Goal: Information Seeking & Learning: Find specific fact

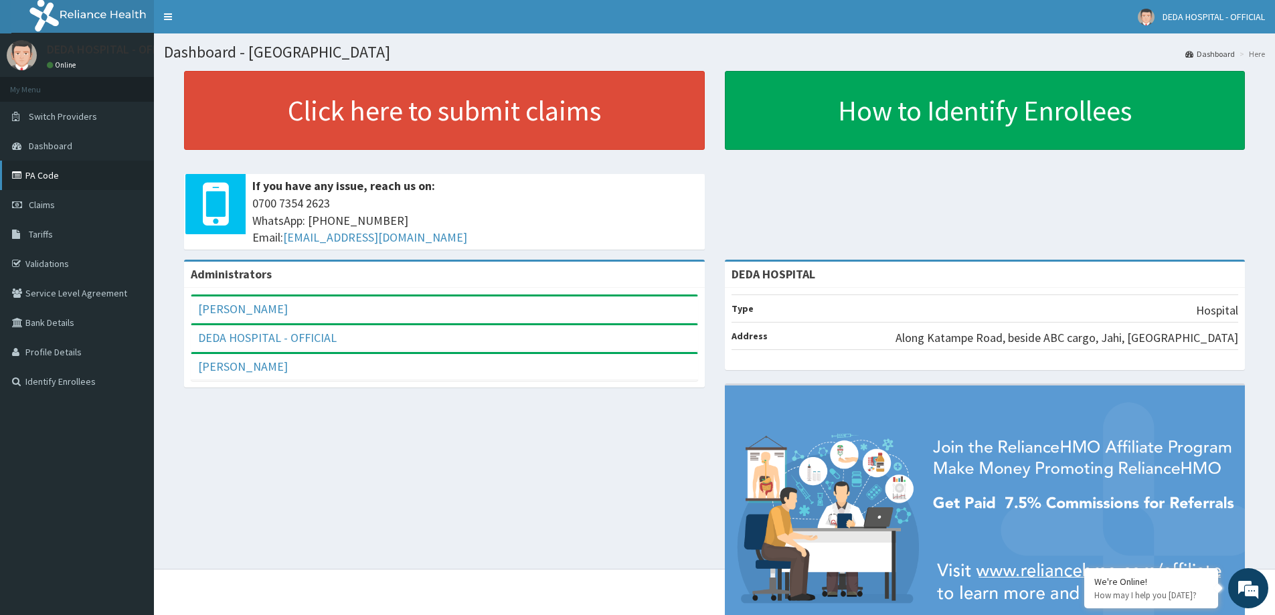
click at [36, 171] on link "PA Code" at bounding box center [77, 175] width 154 height 29
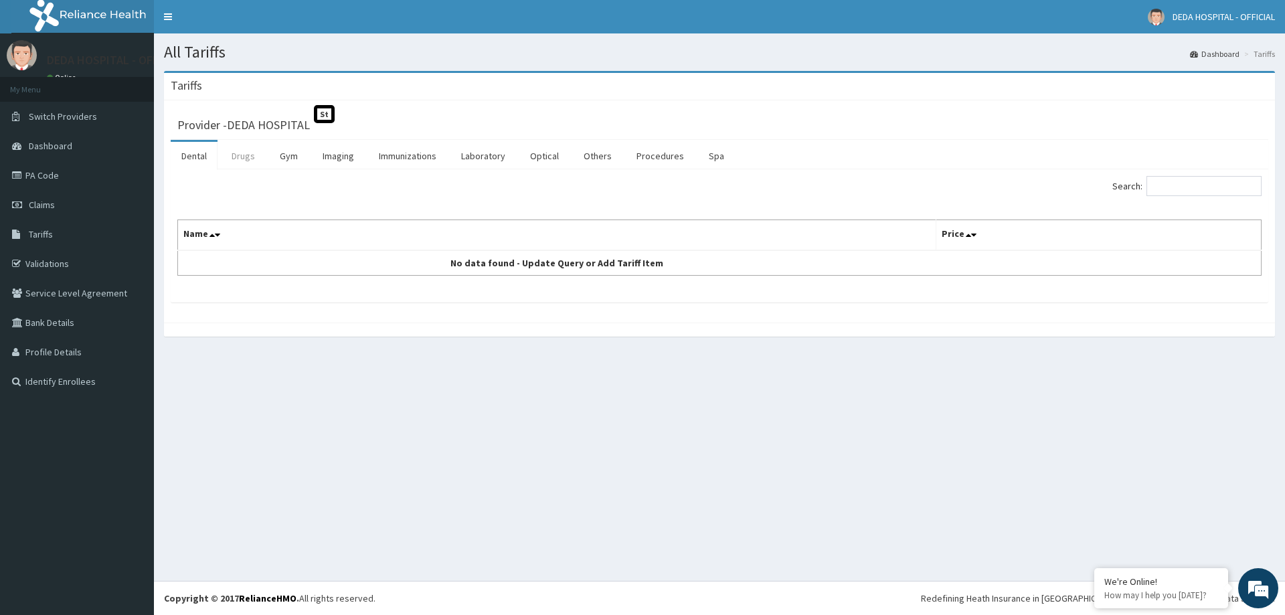
click at [237, 155] on link "Drugs" at bounding box center [243, 156] width 45 height 28
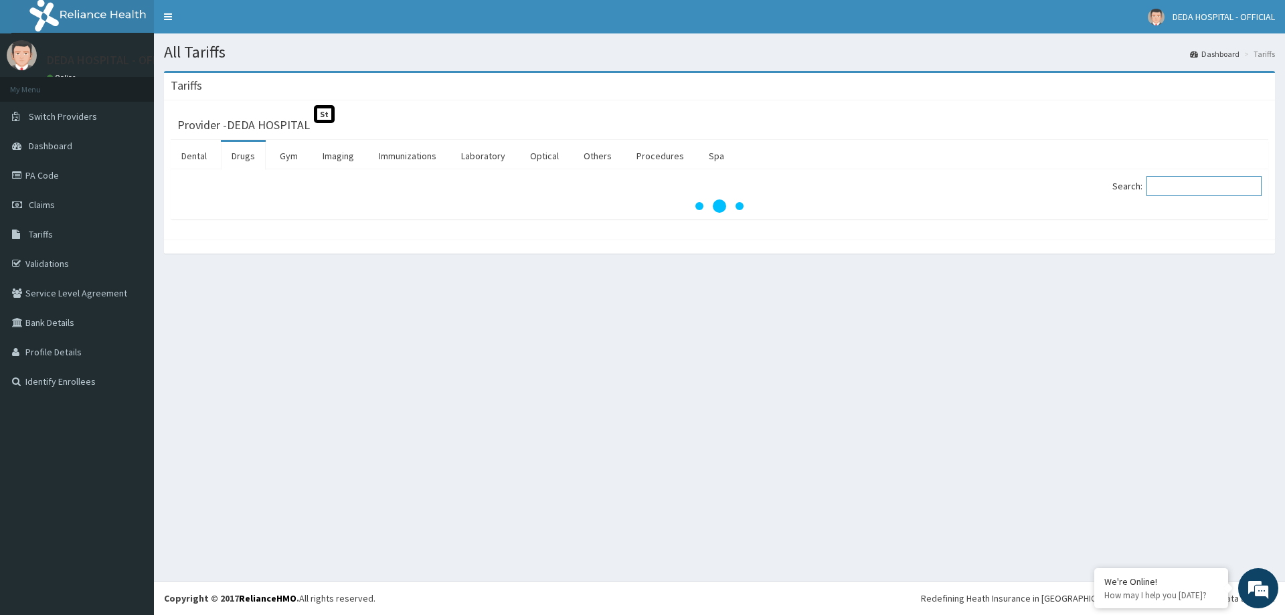
click at [1196, 186] on input "Search:" at bounding box center [1203, 186] width 115 height 20
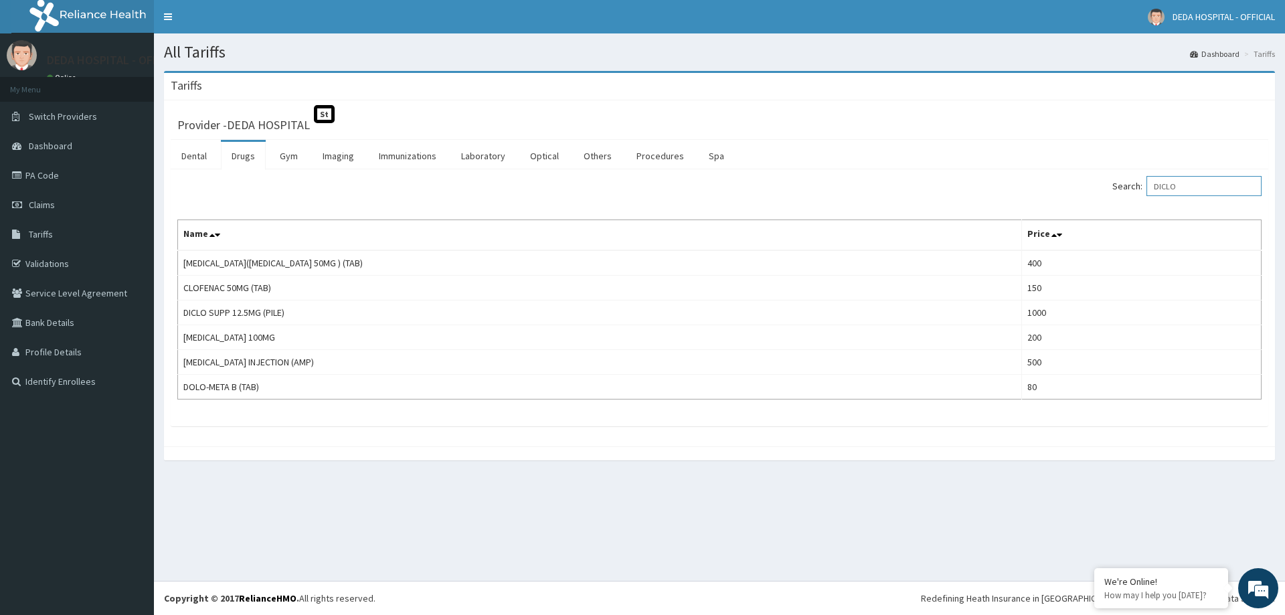
type input "DICLO"
drag, startPoint x: 1206, startPoint y: 184, endPoint x: 1116, endPoint y: 184, distance: 89.7
click at [1116, 184] on div "Search: DICLO" at bounding box center [995, 187] width 532 height 23
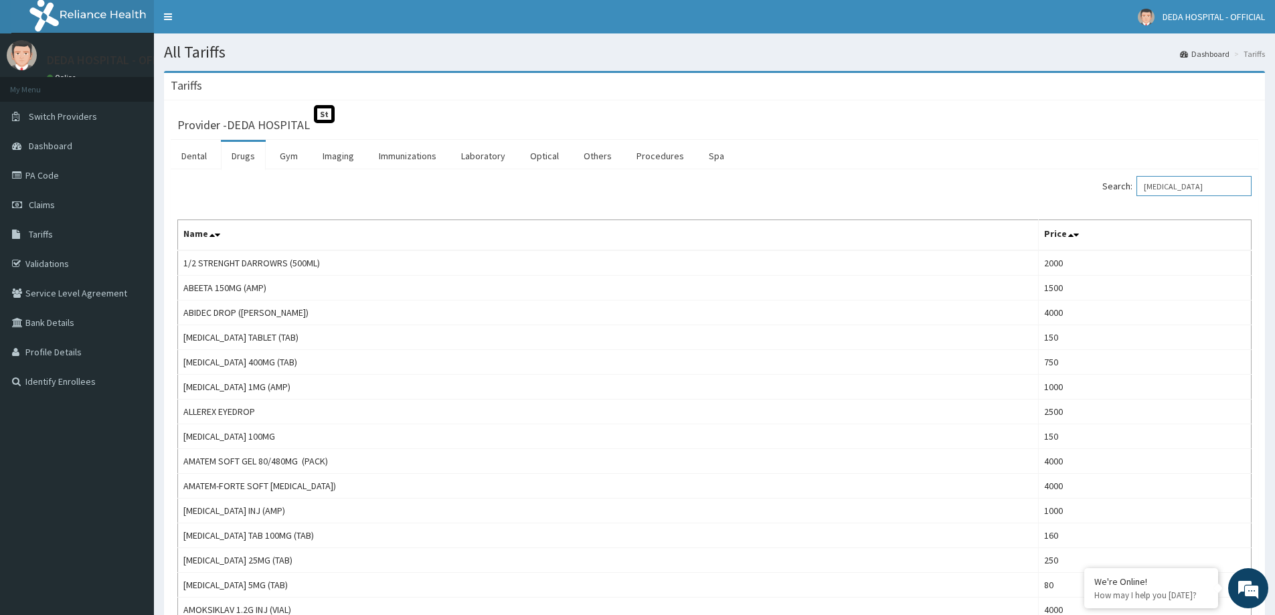
type input "rocephin"
click at [236, 160] on link "Drugs" at bounding box center [243, 156] width 45 height 28
click at [1163, 187] on input "Search:" at bounding box center [1193, 186] width 115 height 20
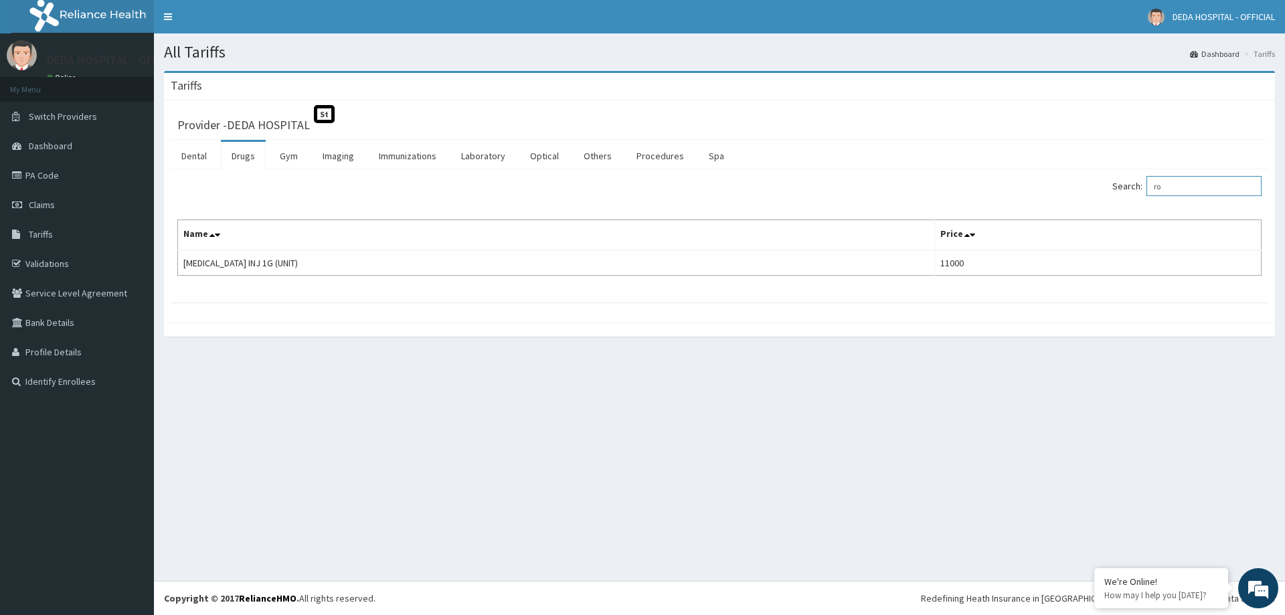
type input "r"
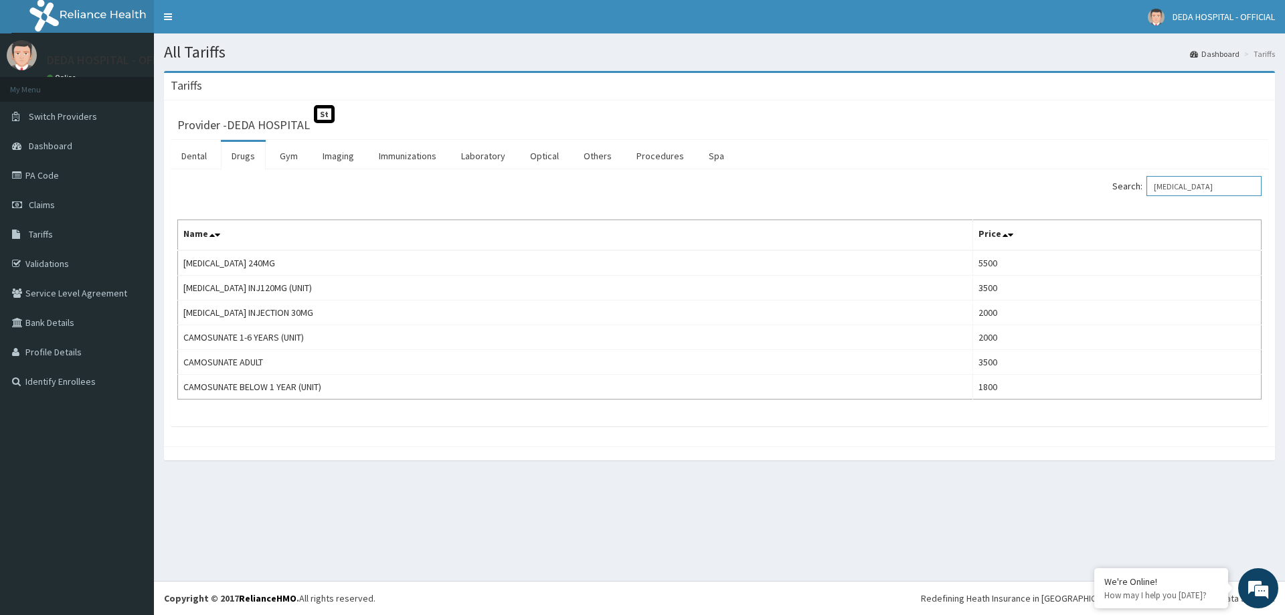
type input "artesunate"
click at [39, 185] on link "PA Code" at bounding box center [77, 175] width 154 height 29
